Goal: Book appointment/travel/reservation

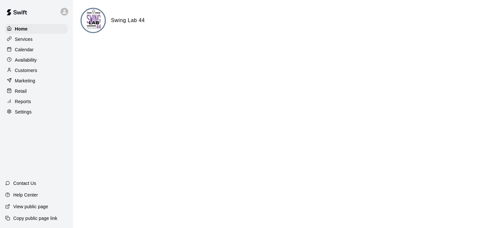
click at [26, 51] on p "Calendar" at bounding box center [24, 49] width 19 height 6
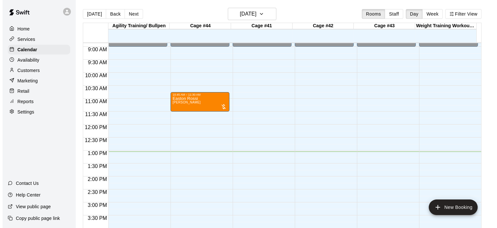
scroll to position [273, 0]
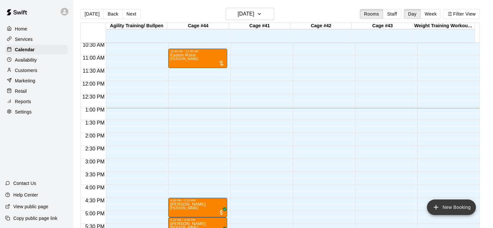
click at [448, 207] on button "New Booking" at bounding box center [450, 207] width 49 height 16
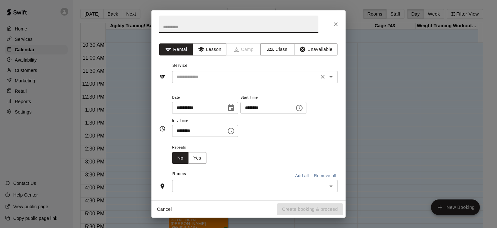
drag, startPoint x: 330, startPoint y: 76, endPoint x: 322, endPoint y: 79, distance: 8.2
click at [329, 76] on icon "Open" at bounding box center [331, 77] width 8 height 8
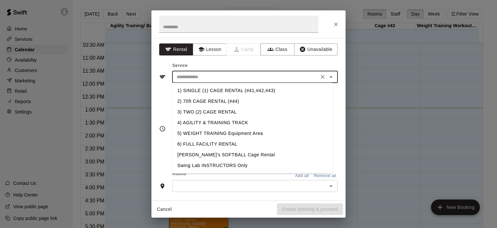
click at [222, 93] on li "1) SINGLE (1) CAGE RENTAL (#41,#42,#43)" at bounding box center [252, 90] width 161 height 11
type input "**********"
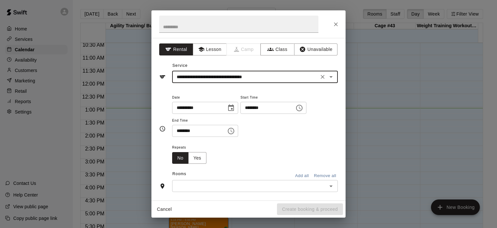
click at [303, 108] on icon "Choose time, selected time is 1:00 PM" at bounding box center [300, 108] width 8 height 8
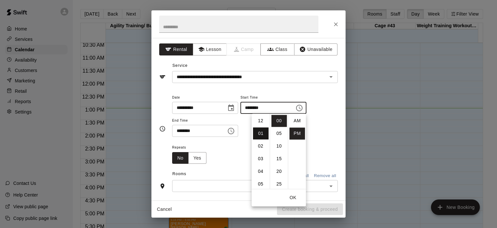
scroll to position [12, 0]
click at [263, 132] on li "02" at bounding box center [261, 133] width 16 height 12
type input "********"
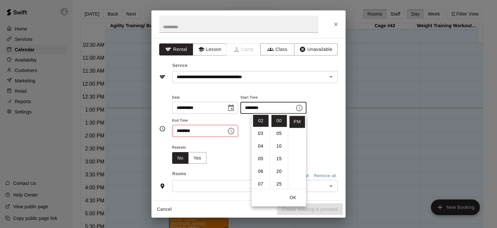
click at [235, 130] on icon "Choose time, selected time is 1:30 PM" at bounding box center [231, 131] width 8 height 8
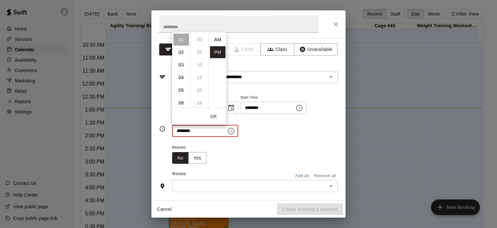
scroll to position [12, 0]
click at [181, 51] on li "02" at bounding box center [182, 52] width 16 height 12
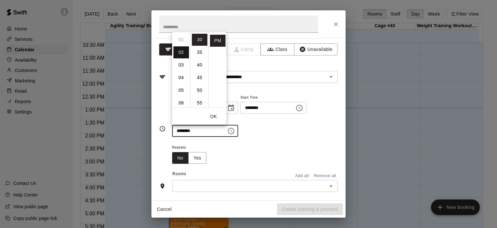
type input "********"
click at [293, 148] on div "Repeats No Yes" at bounding box center [255, 153] width 166 height 20
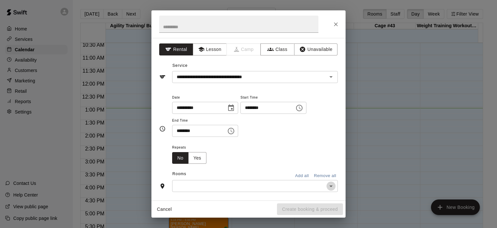
click at [327, 184] on icon "Open" at bounding box center [331, 186] width 8 height 8
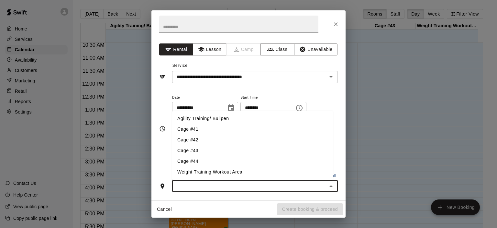
click at [201, 151] on li "Cage #43" at bounding box center [252, 150] width 161 height 11
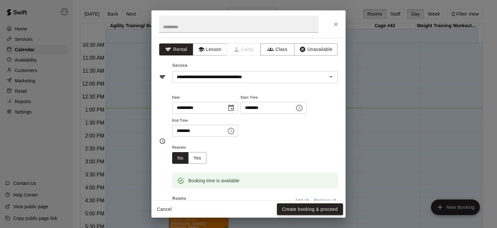
click at [317, 210] on button "Create booking & proceed" at bounding box center [310, 209] width 66 height 12
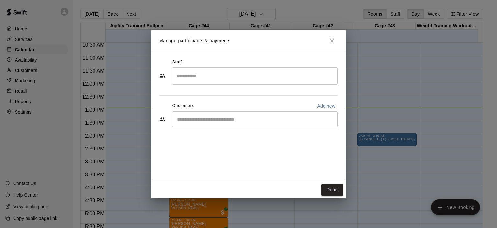
click at [212, 78] on input "Search staff" at bounding box center [255, 75] width 160 height 11
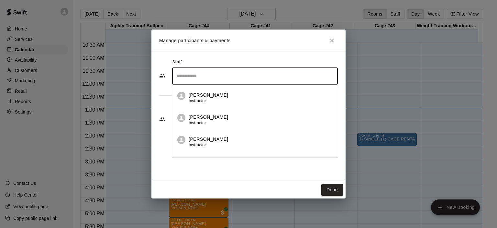
click at [209, 97] on p "[PERSON_NAME]" at bounding box center [209, 94] width 40 height 7
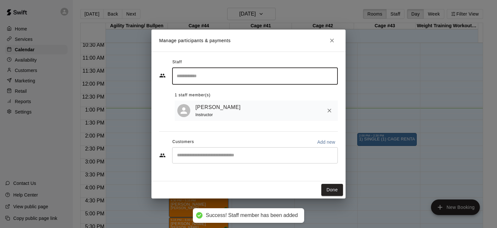
click at [334, 188] on button "Done" at bounding box center [333, 190] width 22 height 12
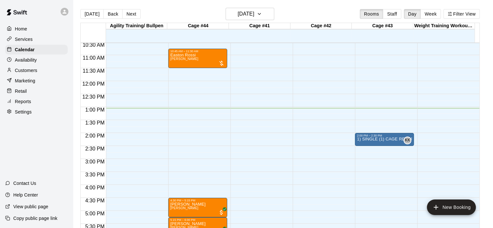
click at [369, 162] on div "12:00 AM – 9:00 AM Closed 2:00 PM – 2:30 PM 1) SINGLE (1) CAGE RENTAL (#41,#42,…" at bounding box center [384, 81] width 59 height 622
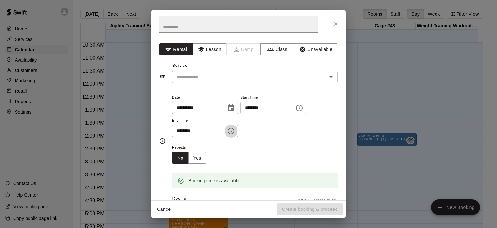
click at [235, 130] on icon "Choose time, selected time is 3:30 PM" at bounding box center [231, 131] width 8 height 8
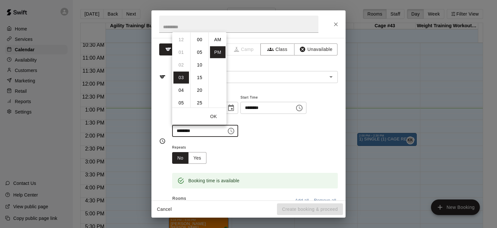
scroll to position [12, 0]
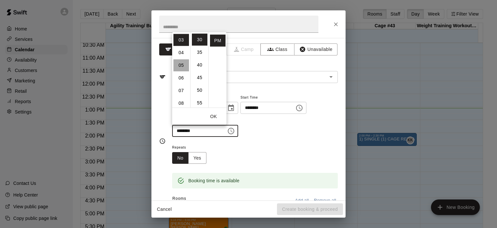
click at [180, 64] on li "05" at bounding box center [182, 65] width 16 height 12
click at [201, 37] on li "00" at bounding box center [200, 39] width 16 height 12
type input "********"
click at [340, 145] on div "**********" at bounding box center [249, 119] width 194 height 162
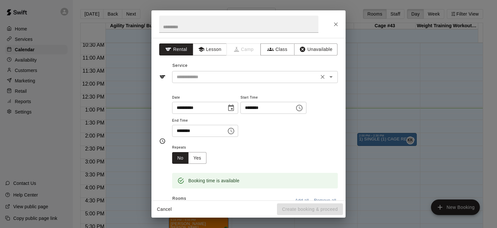
click at [327, 77] on icon "Open" at bounding box center [331, 77] width 8 height 8
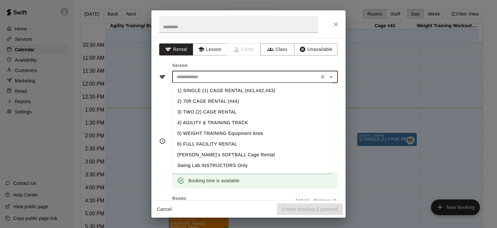
click at [266, 88] on li "1) SINGLE (1) CAGE RENTAL (#41,#42,#43)" at bounding box center [252, 90] width 161 height 11
type input "**********"
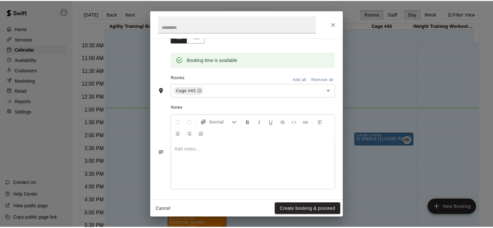
scroll to position [122, 0]
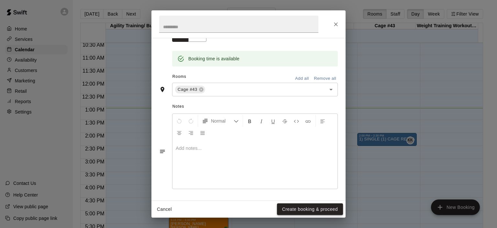
click at [316, 208] on button "Create booking & proceed" at bounding box center [310, 209] width 66 height 12
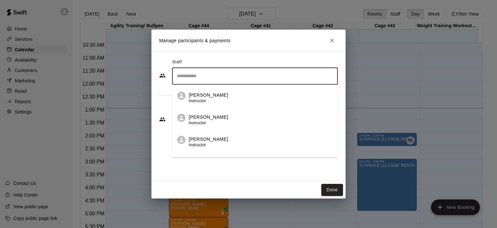
click at [214, 79] on input "Search staff" at bounding box center [255, 75] width 160 height 11
click at [209, 95] on p "[PERSON_NAME]" at bounding box center [209, 94] width 40 height 7
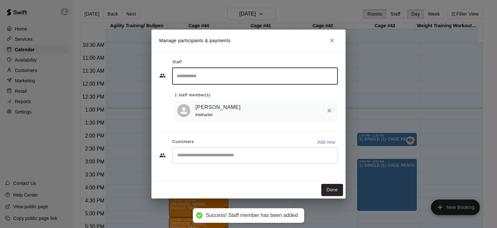
click at [334, 189] on button "Done" at bounding box center [333, 190] width 22 height 12
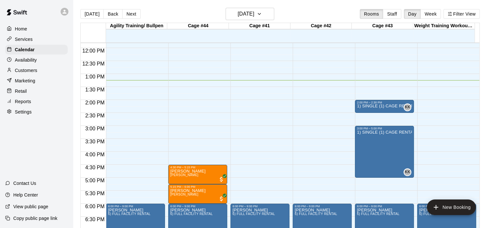
scroll to position [370, 0]
